Goal: Information Seeking & Learning: Learn about a topic

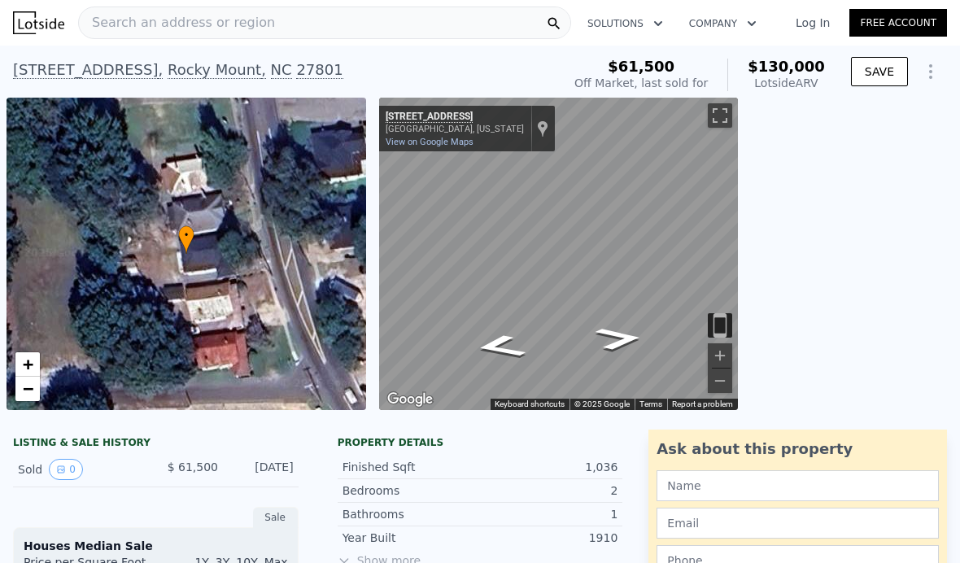
click at [334, 28] on div "Search an address or region" at bounding box center [324, 23] width 493 height 33
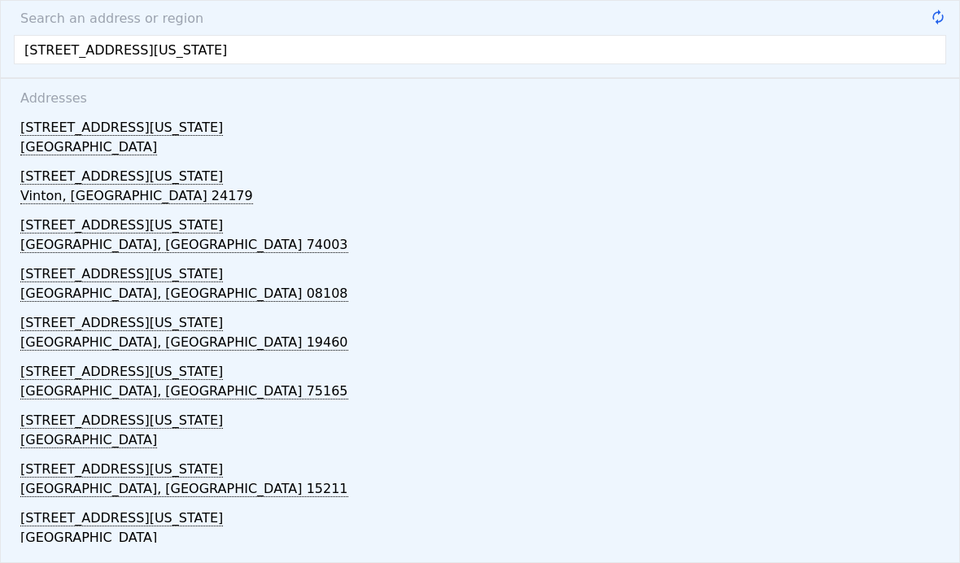
type input "[STREET_ADDRESS][US_STATE]"
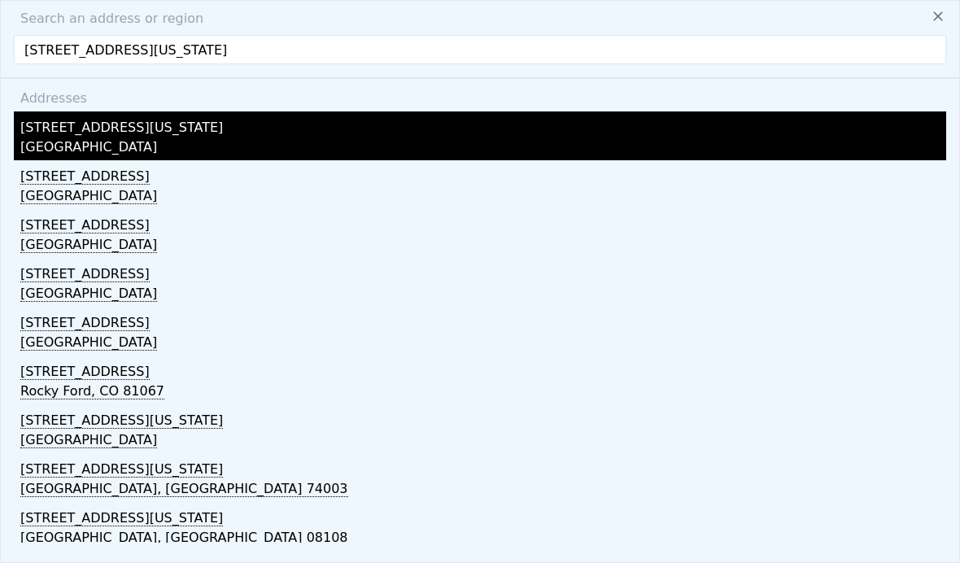
click at [55, 141] on div "[GEOGRAPHIC_DATA]" at bounding box center [483, 149] width 926 height 23
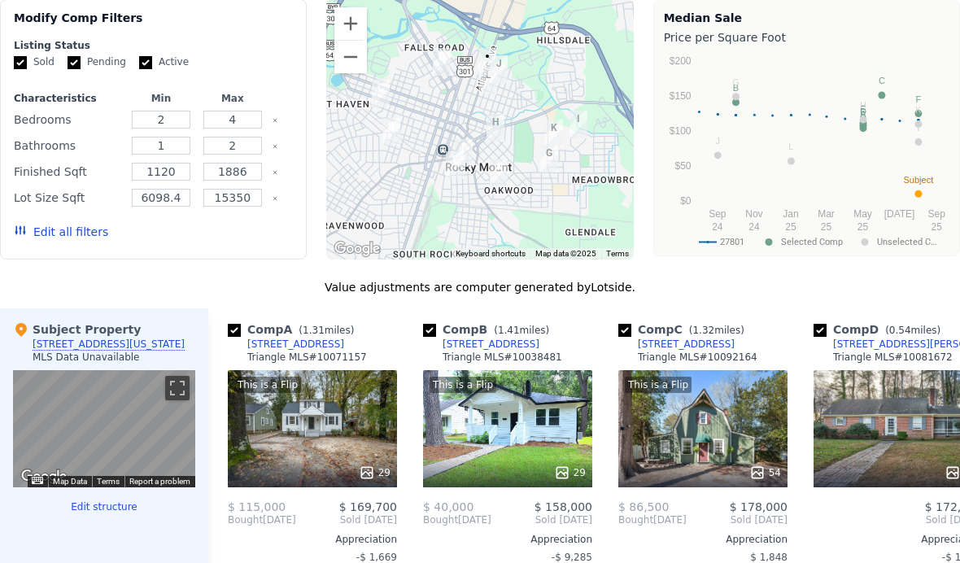
scroll to position [1345, 0]
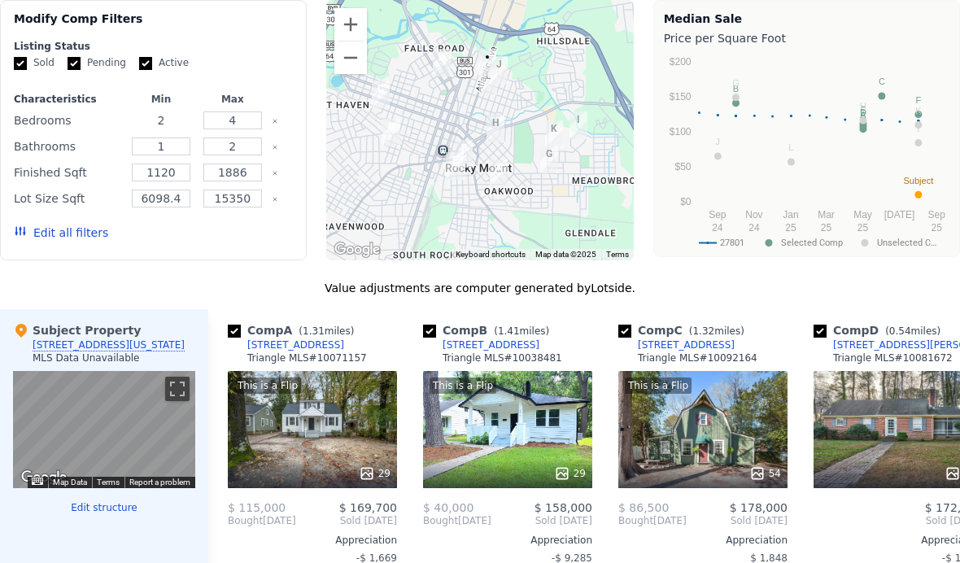
click at [172, 123] on input "2" at bounding box center [161, 121] width 59 height 18
type input "3"
click at [175, 150] on input "1" at bounding box center [161, 147] width 59 height 18
click at [204, 229] on button "Update Search" at bounding box center [231, 232] width 123 height 23
click at [175, 203] on input "6098.4" at bounding box center [161, 199] width 59 height 18
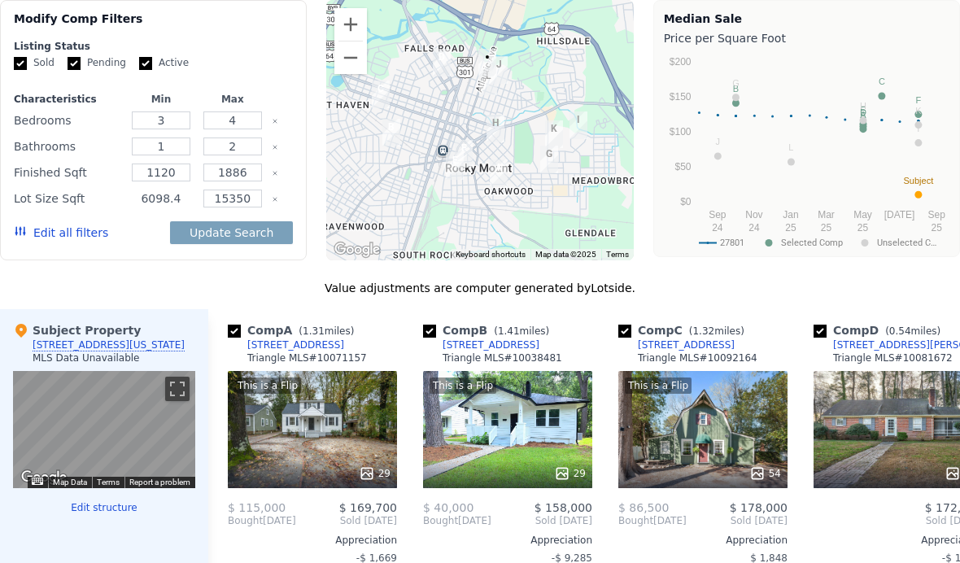
click at [174, 197] on input "6098.4" at bounding box center [161, 199] width 59 height 18
click at [176, 201] on input "6098.4" at bounding box center [161, 199] width 59 height 18
click at [186, 206] on input "6098.4" at bounding box center [161, 199] width 59 height 18
click at [187, 208] on div "6098.4" at bounding box center [161, 198] width 65 height 23
click at [173, 201] on input "6098.4" at bounding box center [161, 199] width 59 height 18
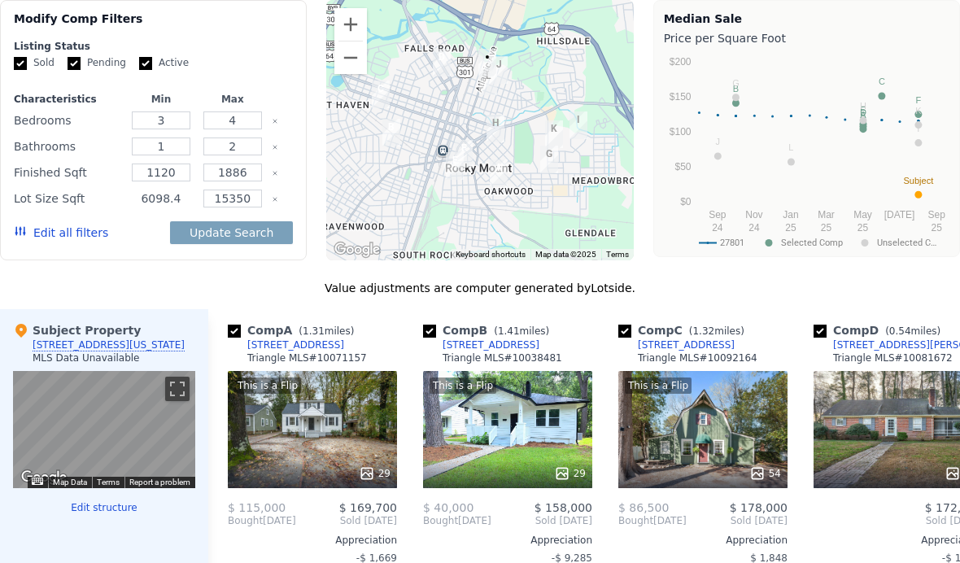
click at [171, 202] on input "6098.4" at bounding box center [161, 199] width 59 height 18
type input "6098"
click at [219, 242] on button "Update Search" at bounding box center [231, 232] width 123 height 23
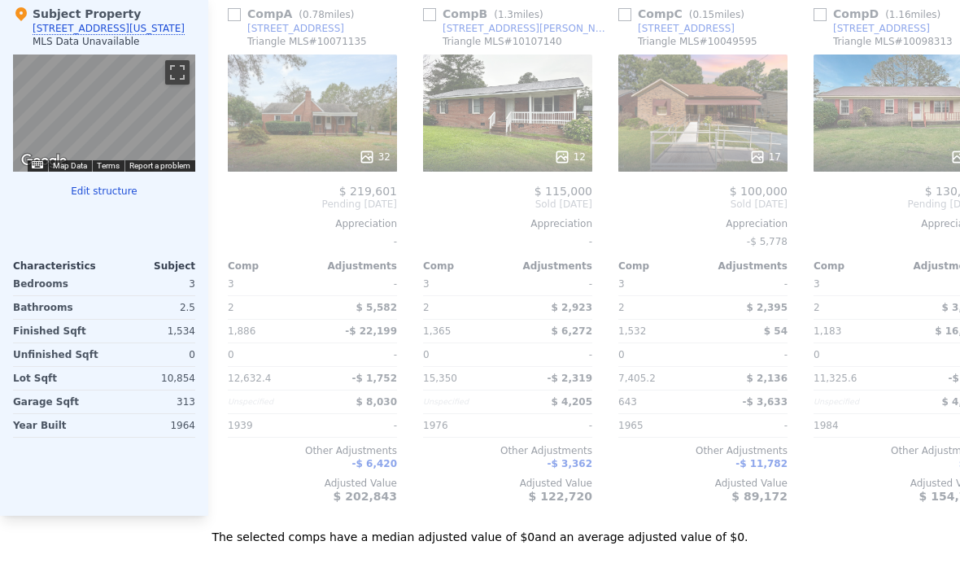
scroll to position [1659, 0]
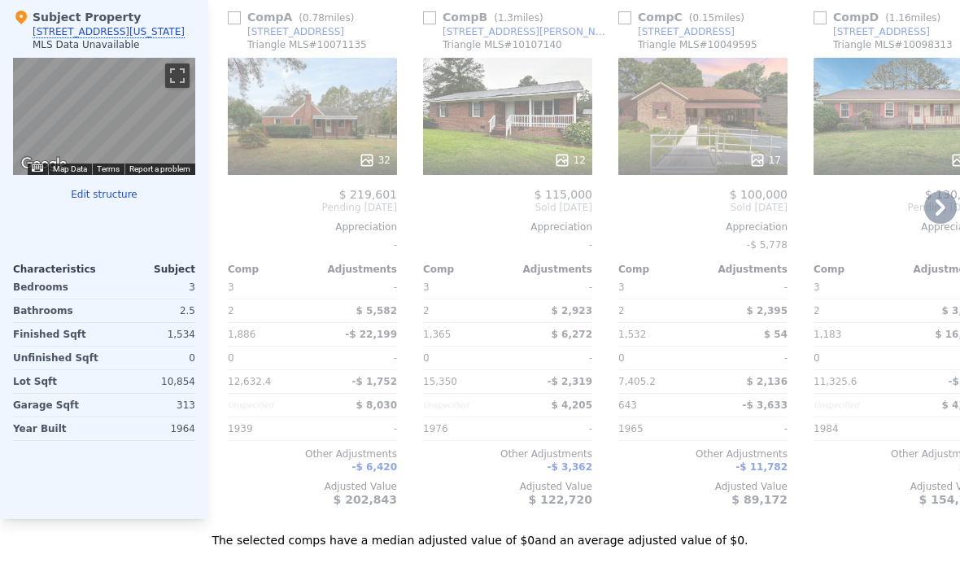
click at [233, 27] on link "[STREET_ADDRESS]" at bounding box center [286, 31] width 116 height 13
checkbox input "true"
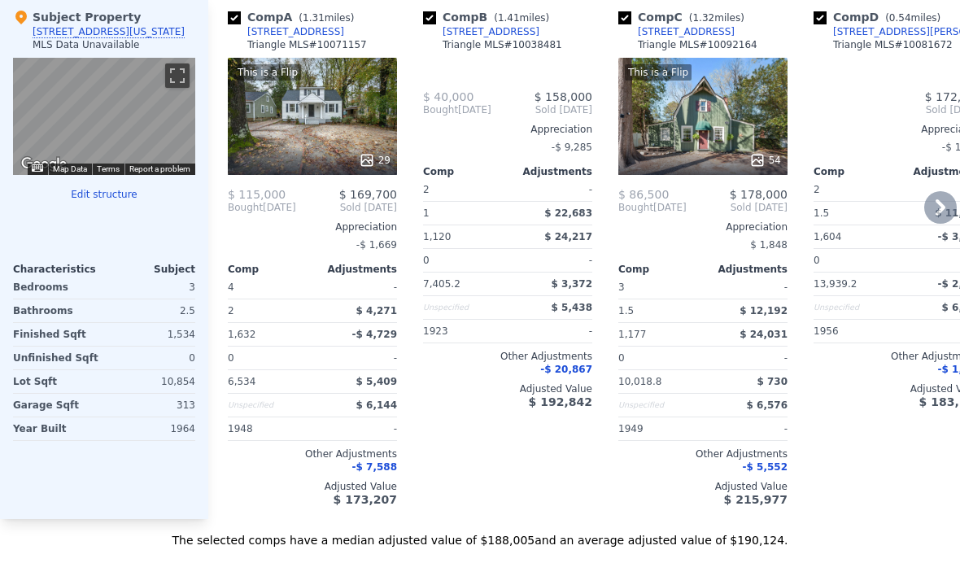
type input "2"
type input "6098.4"
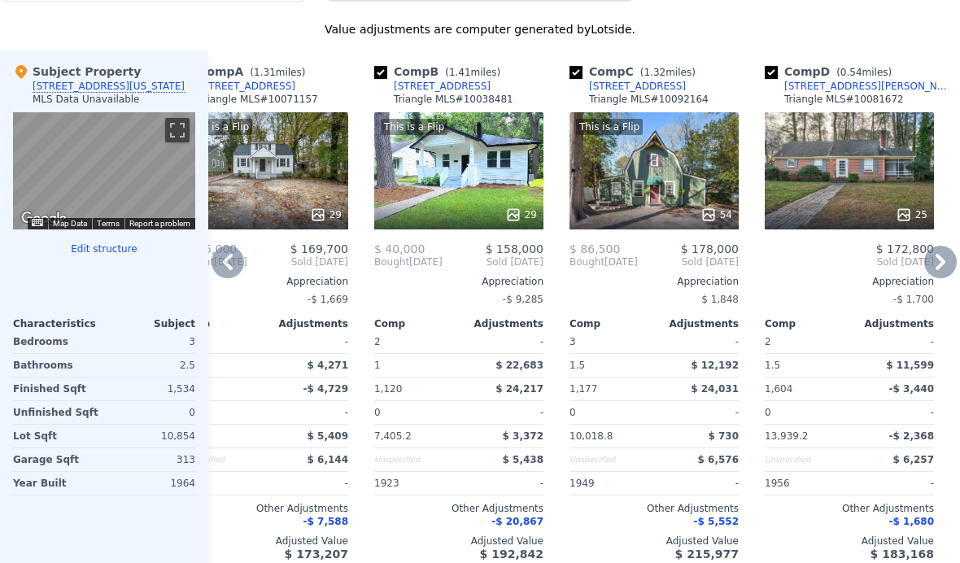
scroll to position [1599, 0]
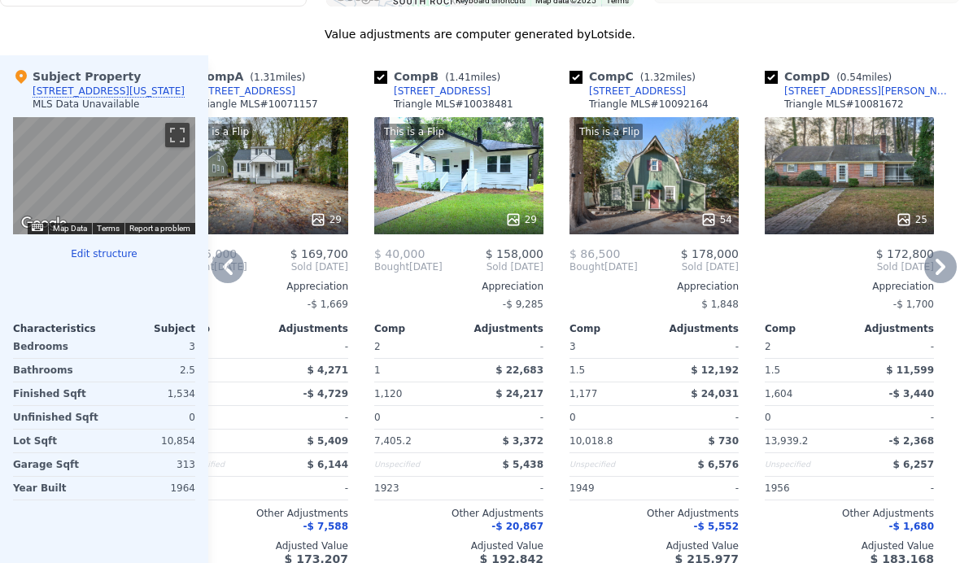
click at [16, 498] on div "Year Built" at bounding box center [57, 488] width 88 height 23
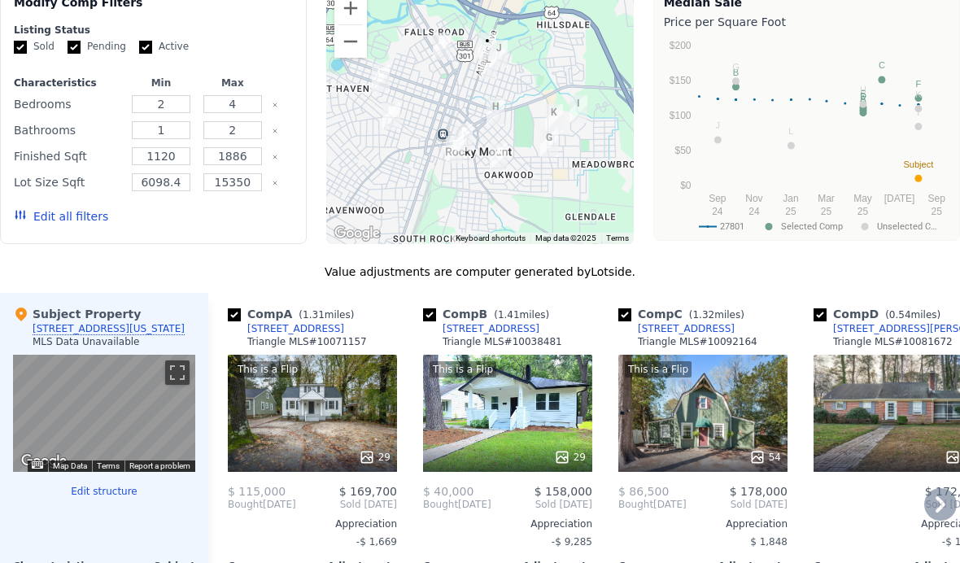
scroll to position [1360, 0]
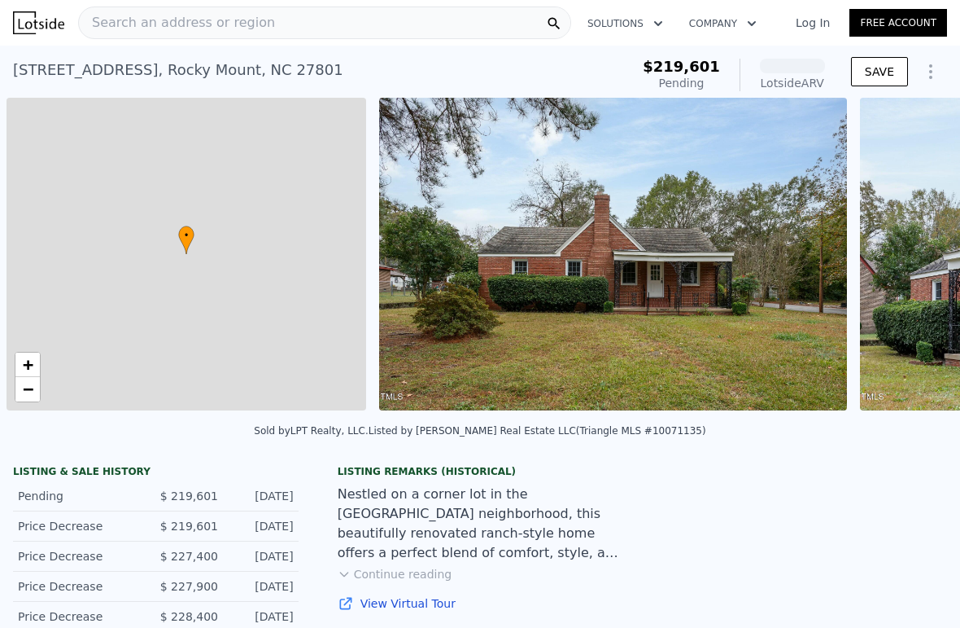
scroll to position [0, 7]
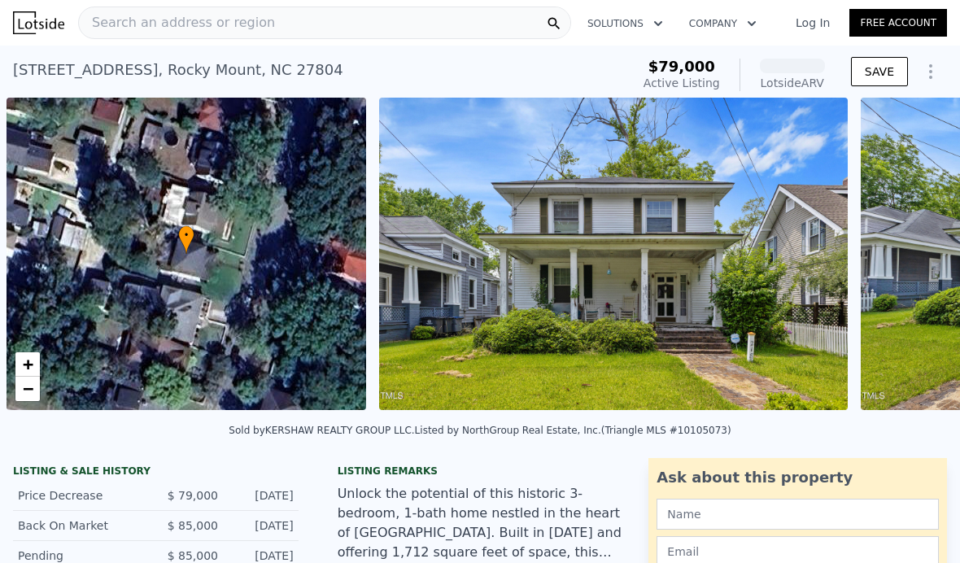
scroll to position [0, 7]
